Goal: Browse casually

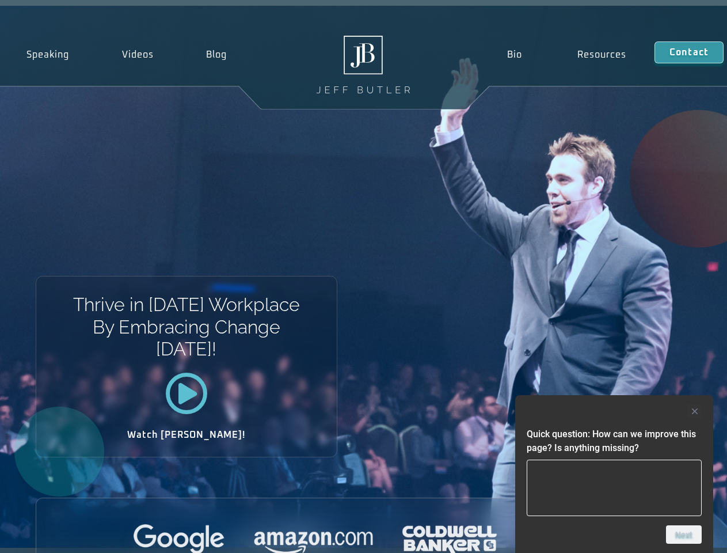
click at [363, 276] on div "Thrive in [DATE] Workplace By Embracing Change [DATE]! Watch [PERSON_NAME]!" at bounding box center [363, 277] width 727 height 542
click at [615, 411] on div at bounding box center [614, 411] width 175 height 14
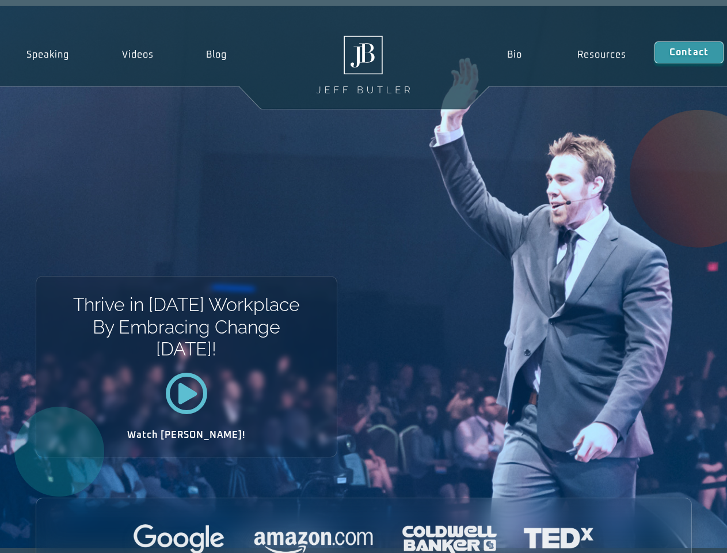
click at [684, 534] on div at bounding box center [363, 540] width 655 height 32
